Goal: Information Seeking & Learning: Learn about a topic

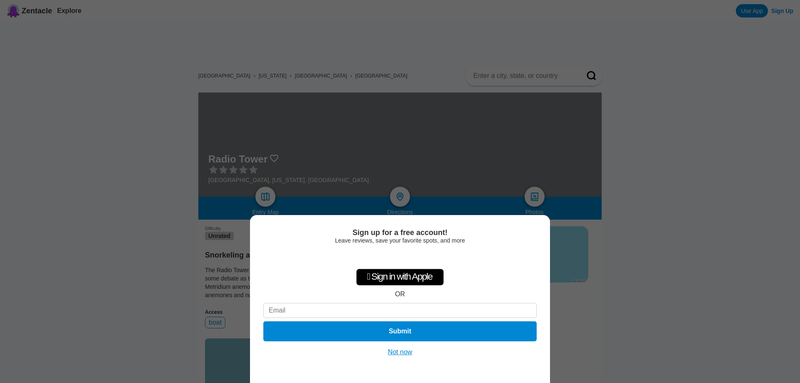
click at [397, 351] on button "Not now" at bounding box center [400, 352] width 30 height 8
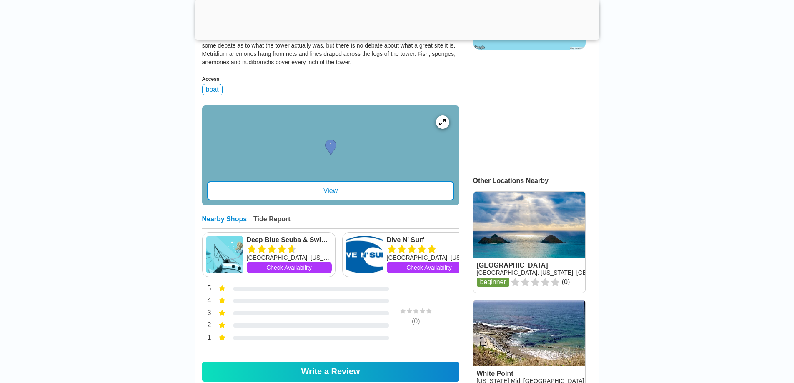
scroll to position [250, 0]
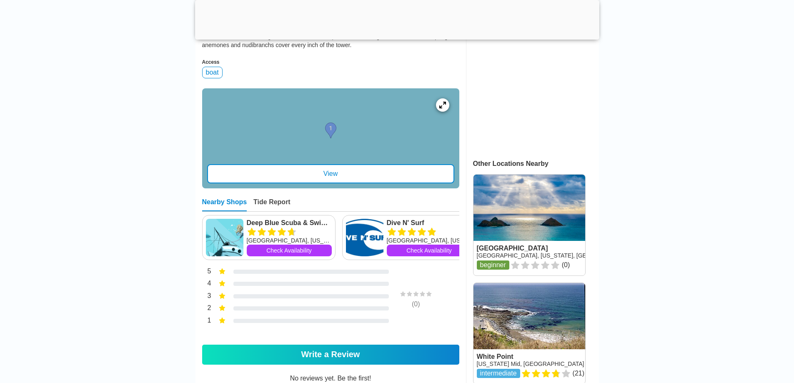
click at [342, 183] on div "View" at bounding box center [330, 173] width 247 height 19
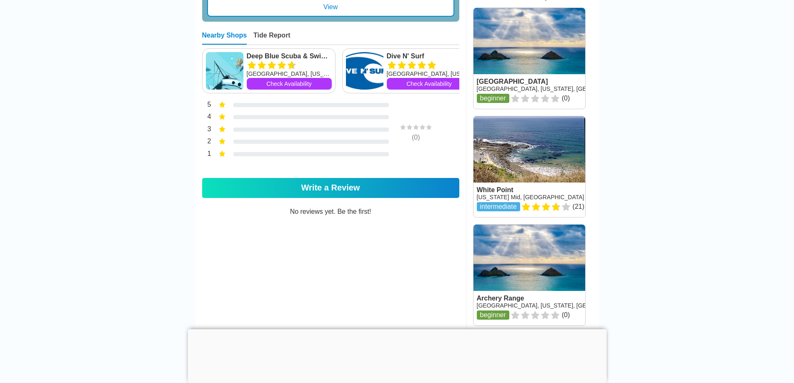
scroll to position [542, 0]
